Goal: Task Accomplishment & Management: Use online tool/utility

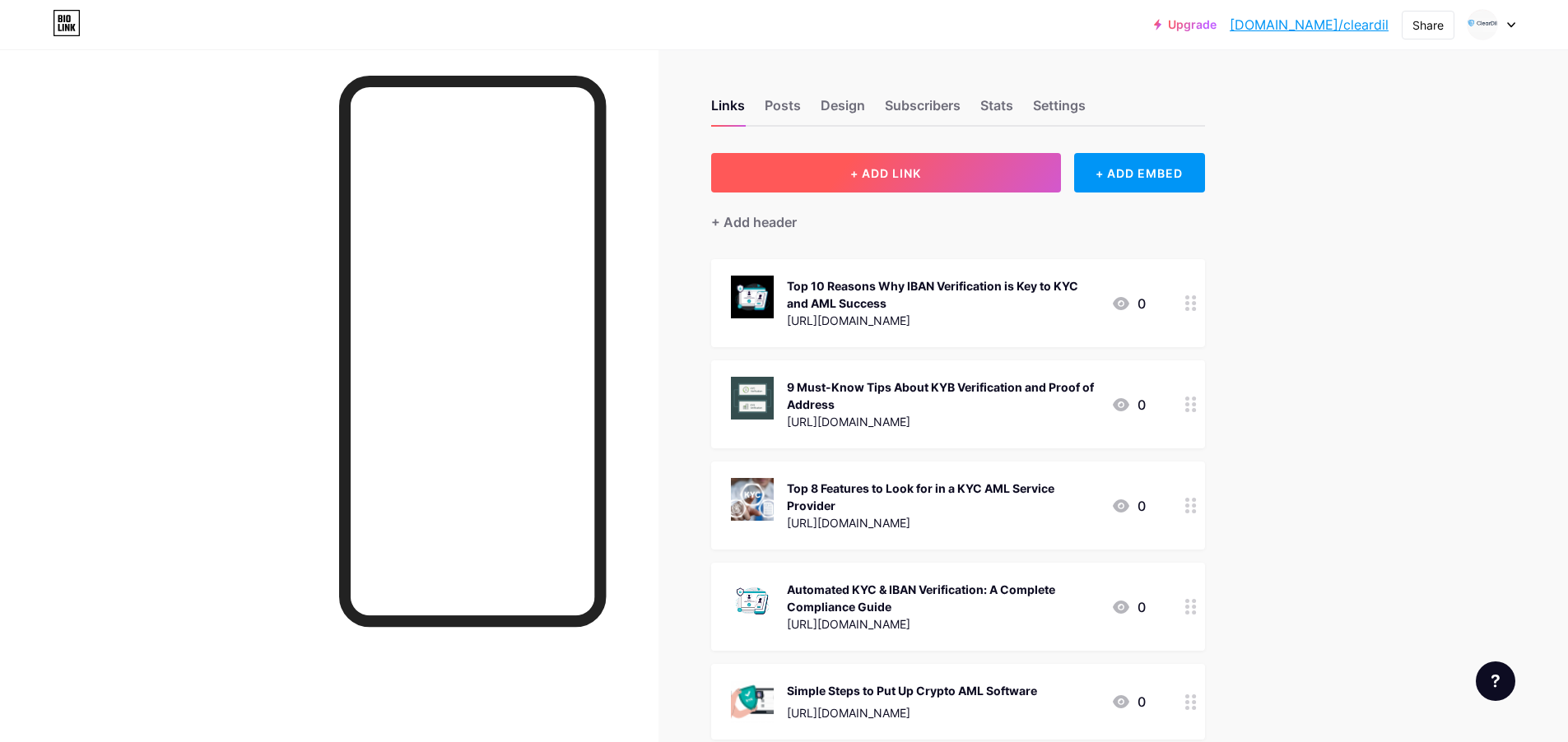
click at [940, 186] on button "+ ADD LINK" at bounding box center [886, 173] width 350 height 39
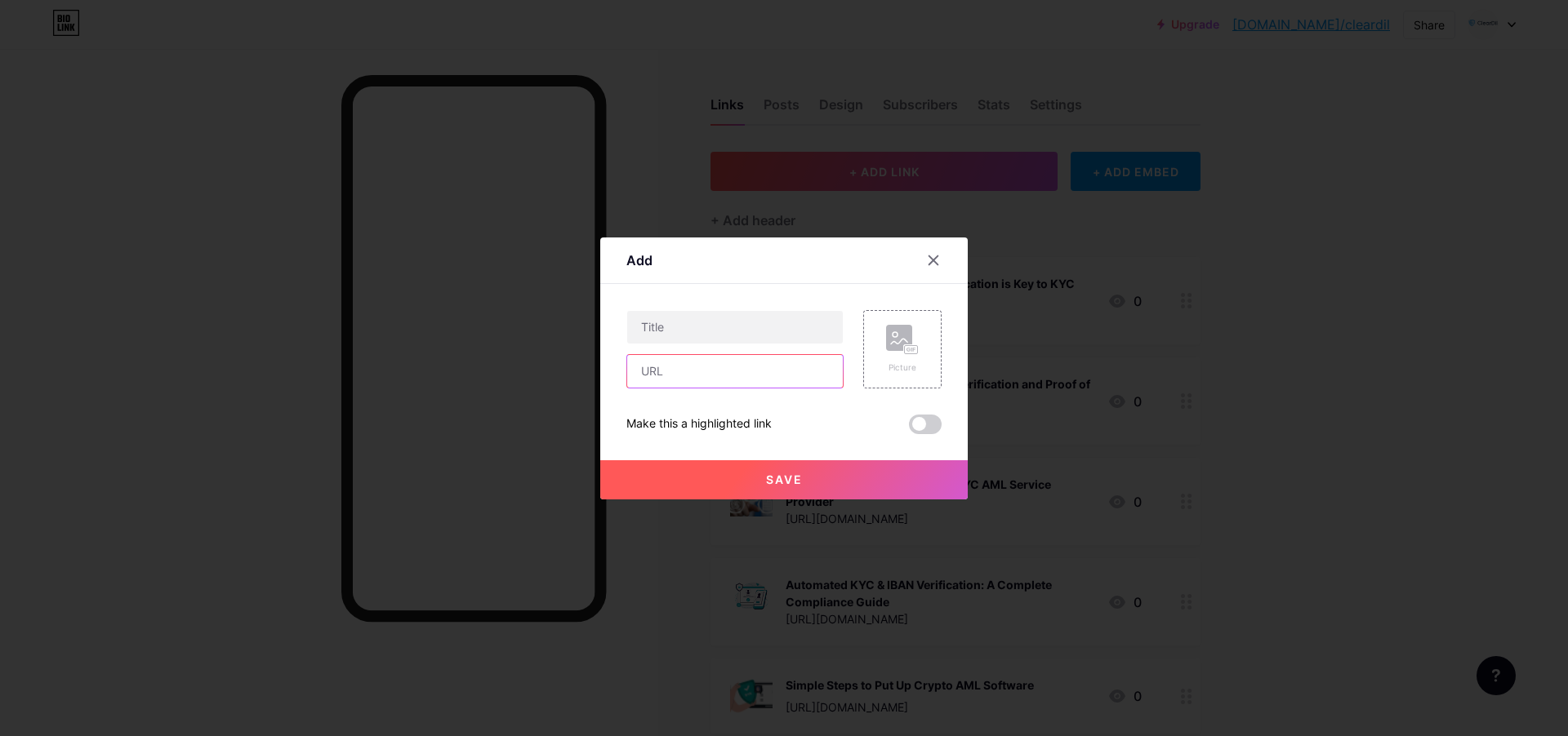
click at [707, 375] on input "text" at bounding box center [735, 371] width 215 height 32
paste input "[URL][DOMAIN_NAME]"
type input "[URL][DOMAIN_NAME]"
click at [677, 331] on input "text" at bounding box center [735, 327] width 215 height 32
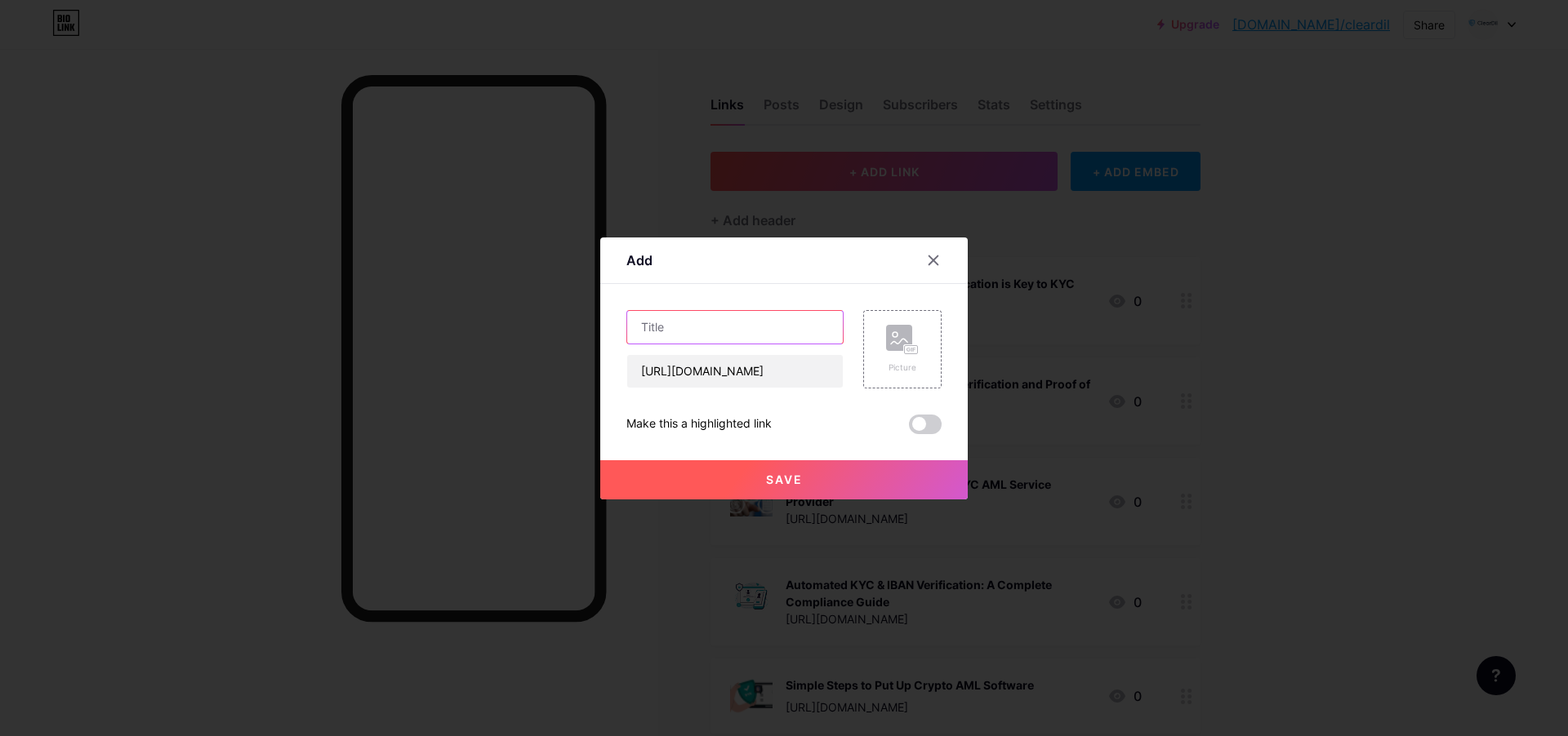
scroll to position [0, 0]
paste input "Vérificateur IBAN: Réponses aux questions les plus fréquentes"
type input "Vérificateur IBAN: Réponses aux questions les plus fréquentes"
click at [793, 486] on button "Save" at bounding box center [783, 480] width 367 height 39
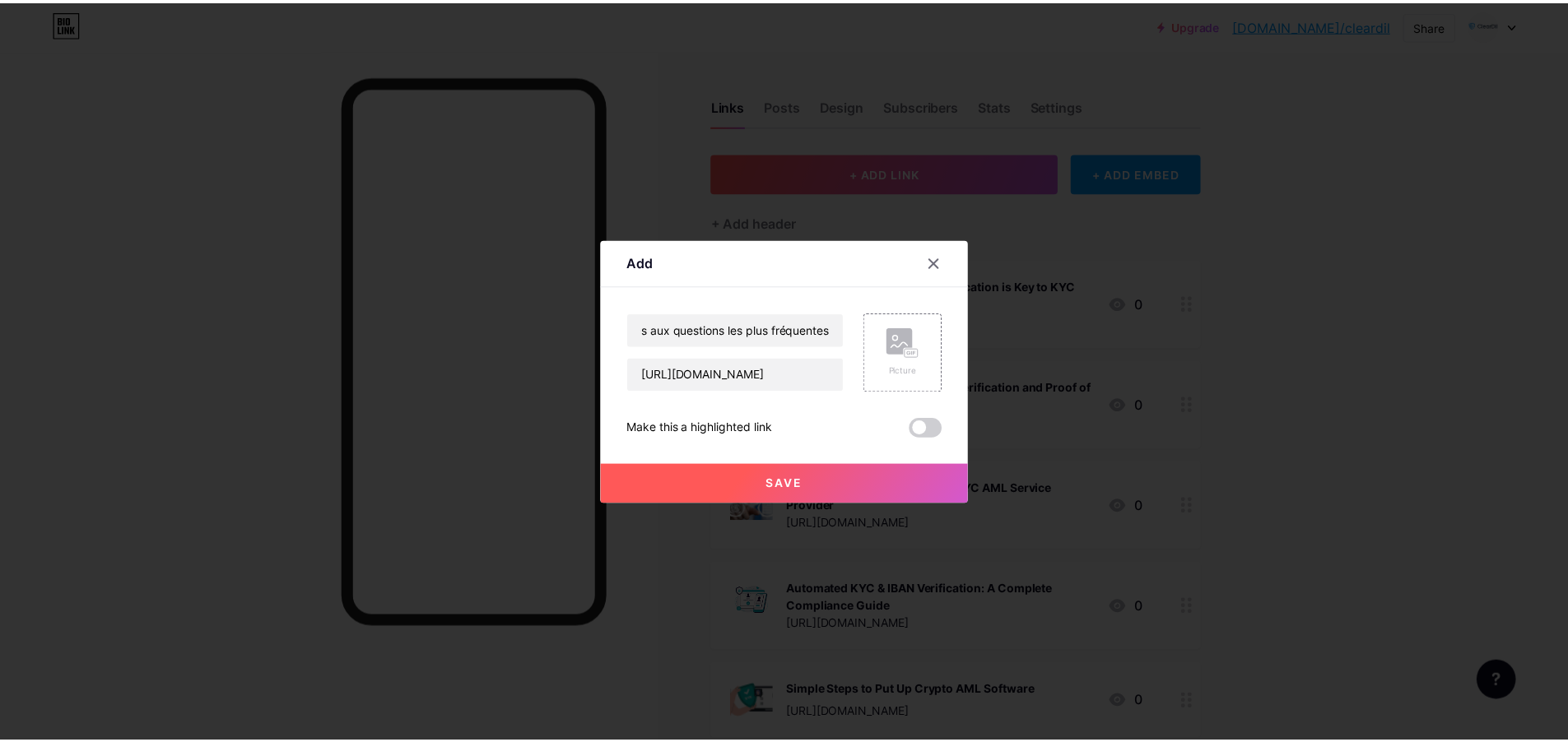
scroll to position [0, 0]
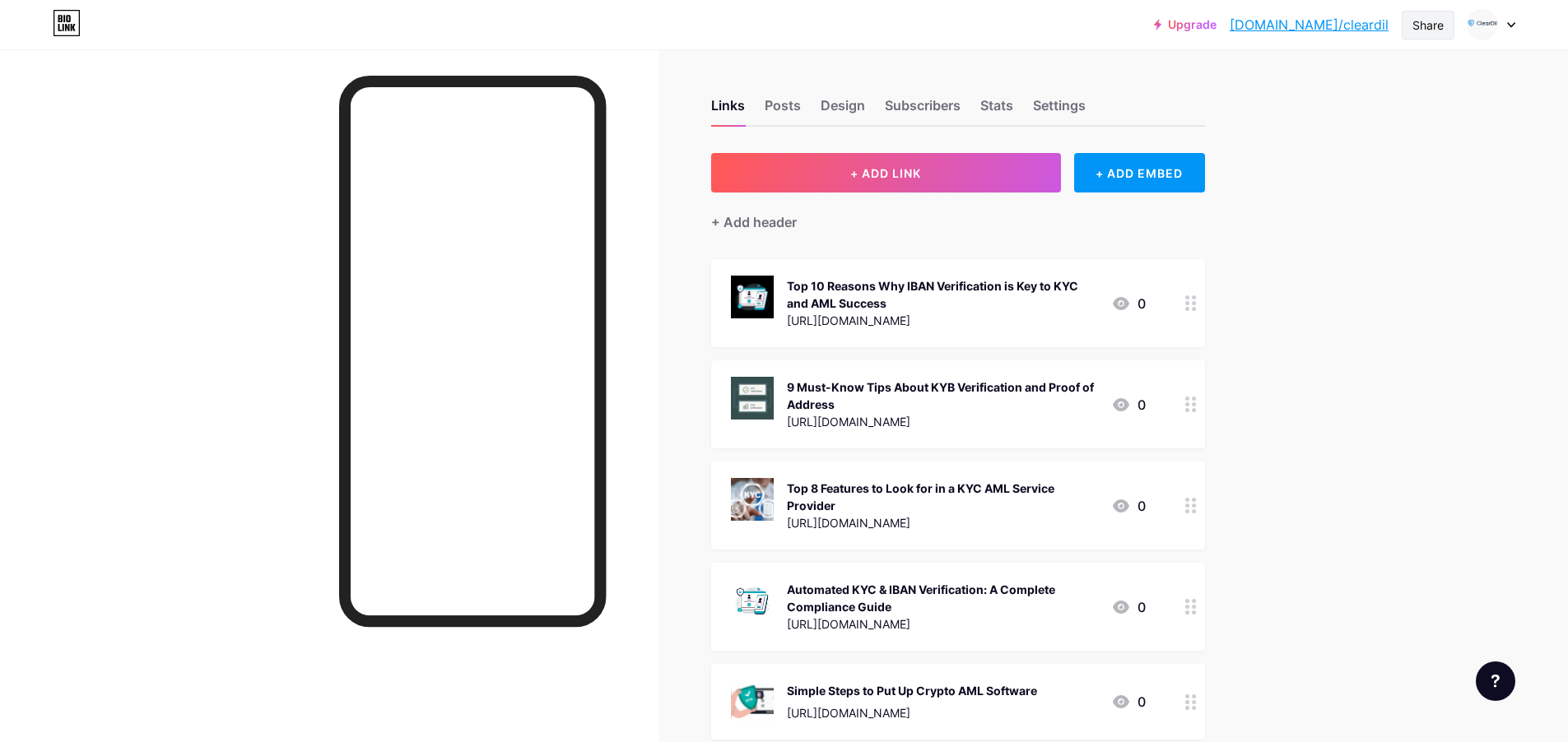
click at [1431, 26] on div "Share" at bounding box center [1429, 26] width 32 height 18
click at [1380, 79] on div "Copy link" at bounding box center [1331, 85] width 246 height 39
